Goal: Task Accomplishment & Management: Manage account settings

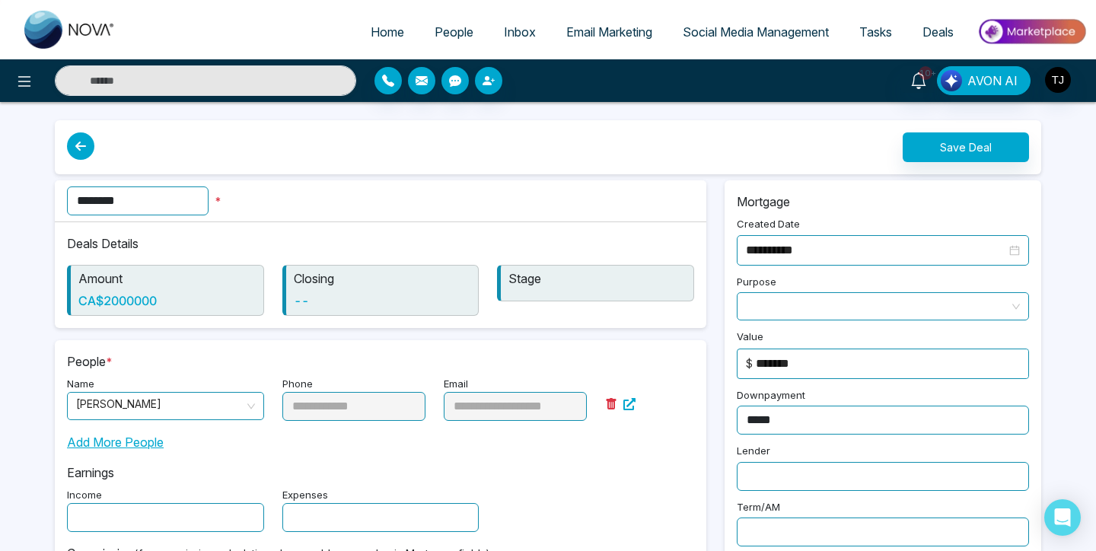
scroll to position [361, 0]
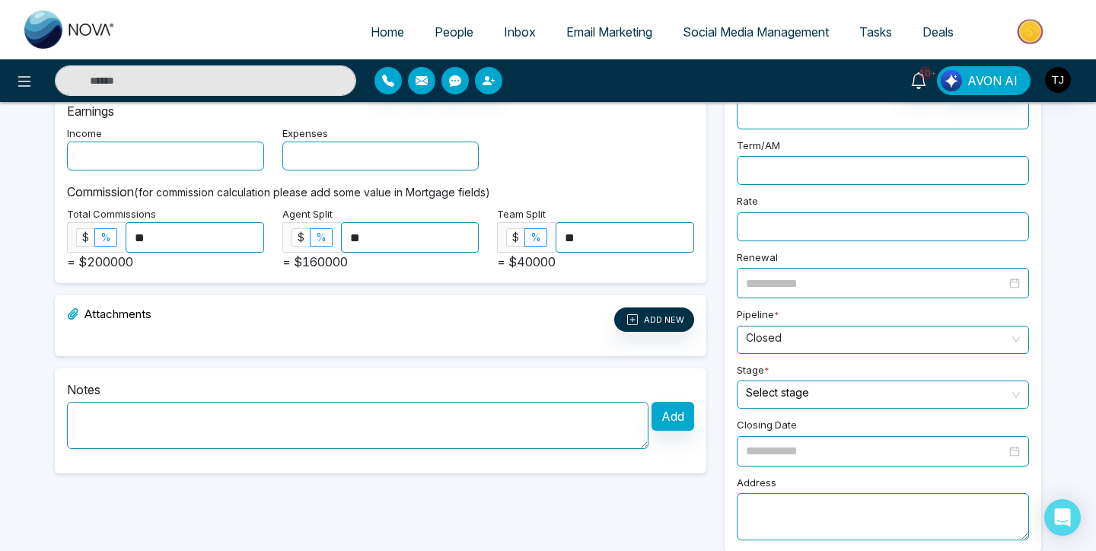
click at [1058, 65] on div "10+ AVON AI" at bounding box center [548, 80] width 1096 height 30
click at [1060, 72] on img "button" at bounding box center [1058, 80] width 26 height 26
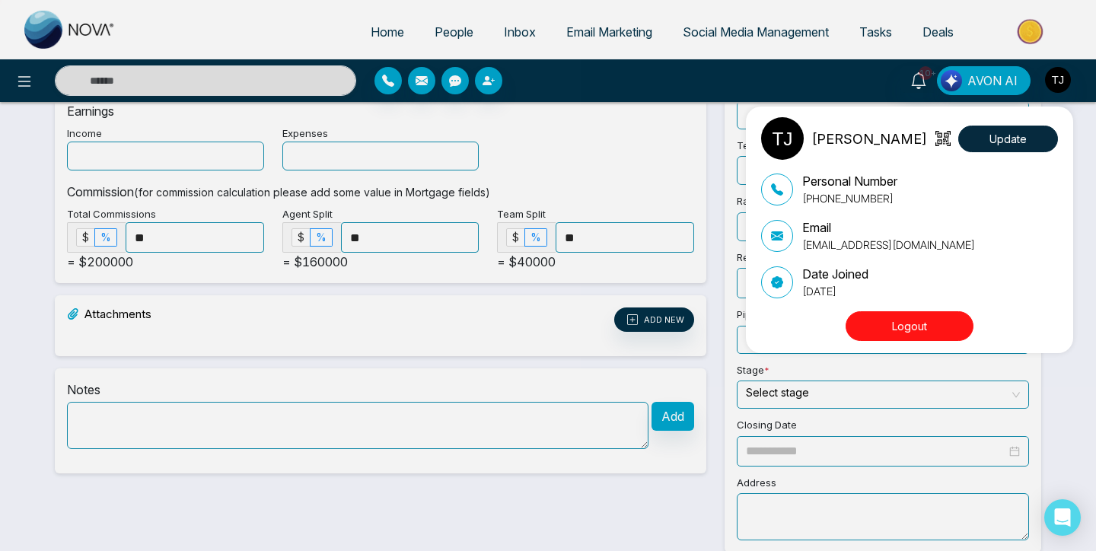
click at [921, 339] on button "Logout" at bounding box center [909, 326] width 128 height 30
